Goal: Navigation & Orientation: Find specific page/section

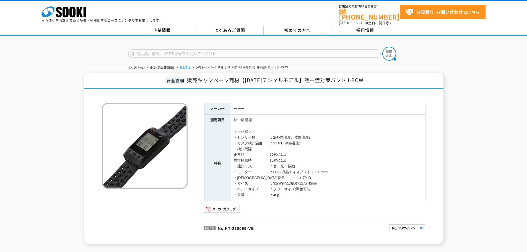
click at [187, 66] on link "安全管理" at bounding box center [184, 67] width 11 height 3
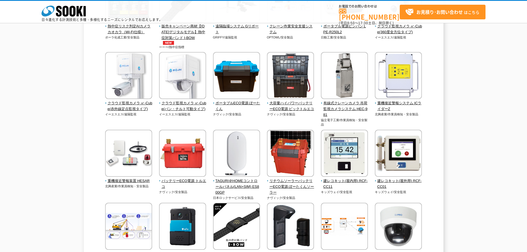
scroll to position [304, 0]
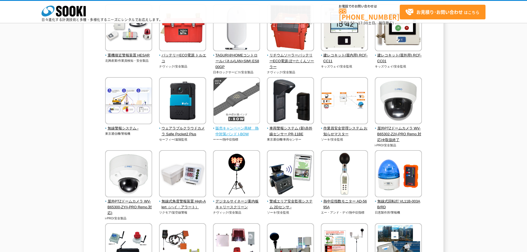
click at [222, 131] on span "販売キャンペーン商材　熱中対策バンド I-BOW" at bounding box center [236, 132] width 47 height 12
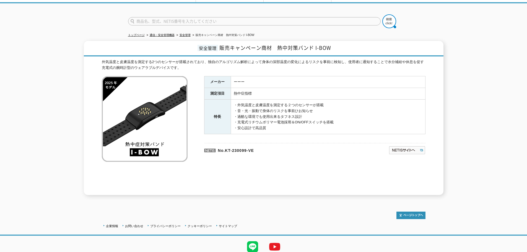
scroll to position [51, 0]
